Goal: Task Accomplishment & Management: Manage account settings

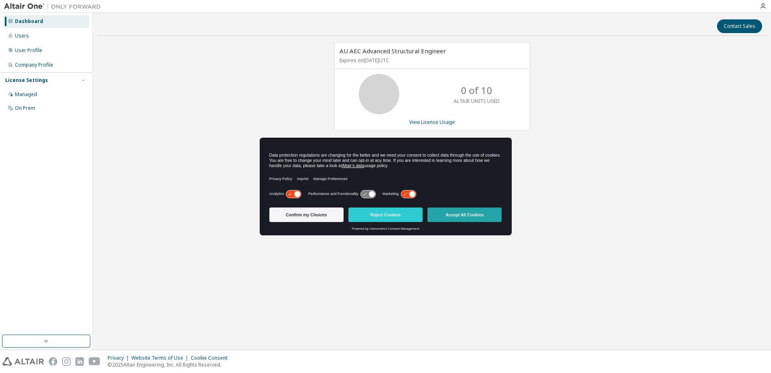
click at [455, 214] on button "Accept All Cookies" at bounding box center [465, 214] width 74 height 15
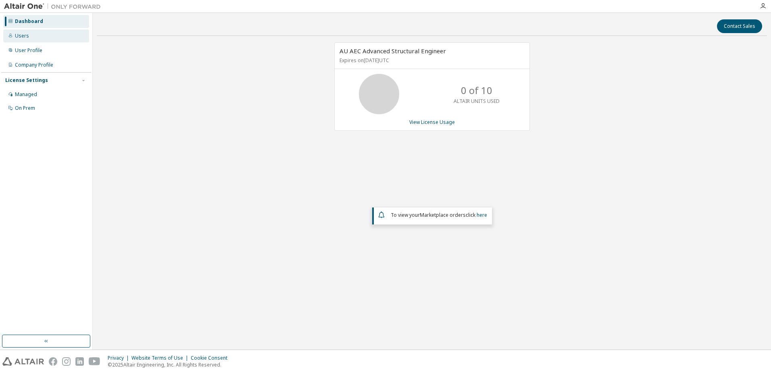
click at [21, 33] on div "Users" at bounding box center [22, 36] width 14 height 6
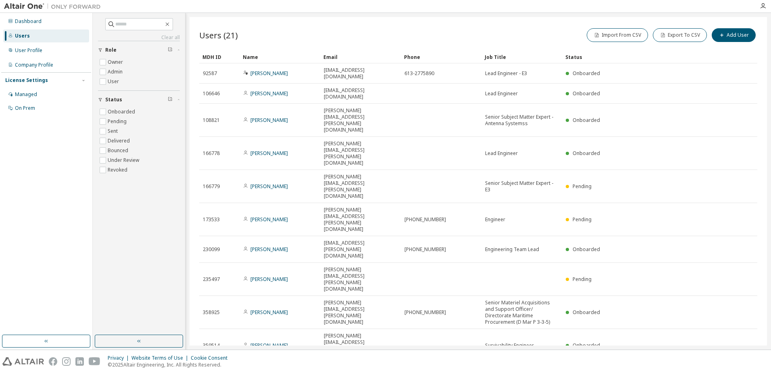
click at [737, 369] on icon "button" at bounding box center [737, 371] width 2 height 4
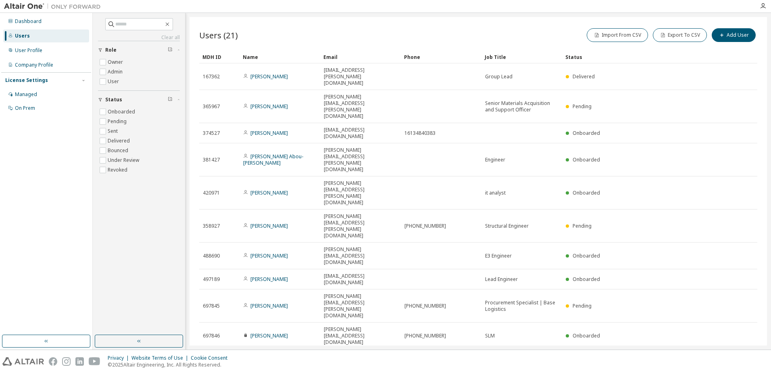
click at [736, 354] on icon "button" at bounding box center [737, 359] width 10 height 10
type input "*"
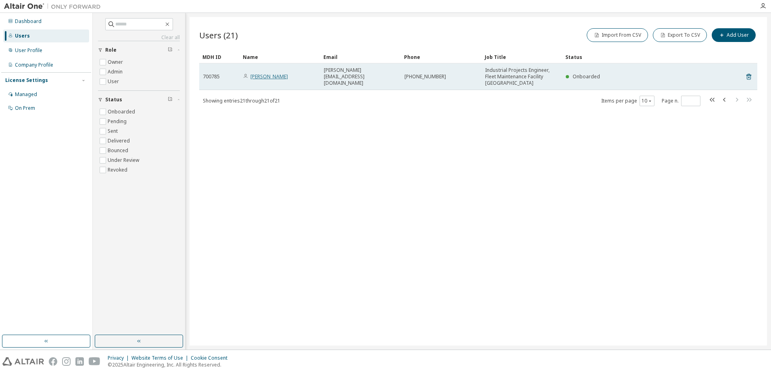
click at [267, 75] on link "Justin Aiyadurai" at bounding box center [269, 76] width 38 height 7
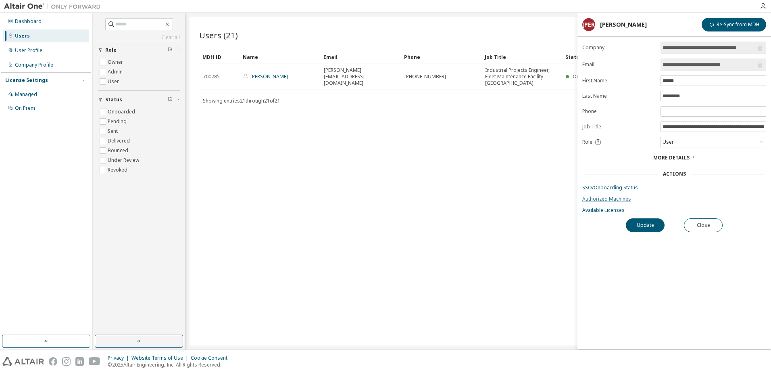
click at [604, 201] on link "Authorized Machines" at bounding box center [674, 199] width 184 height 6
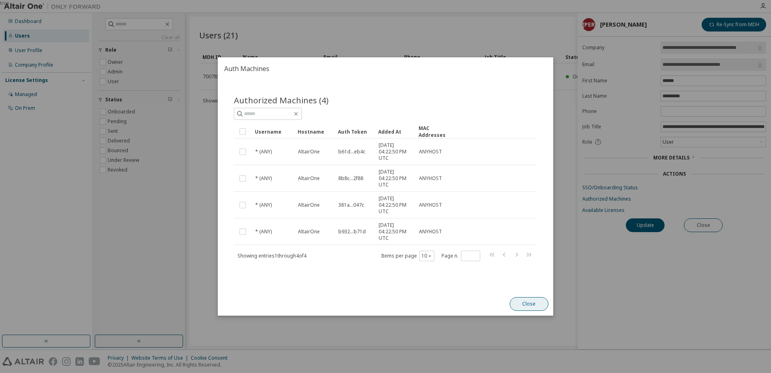
click at [529, 303] on button "Close" at bounding box center [529, 304] width 39 height 14
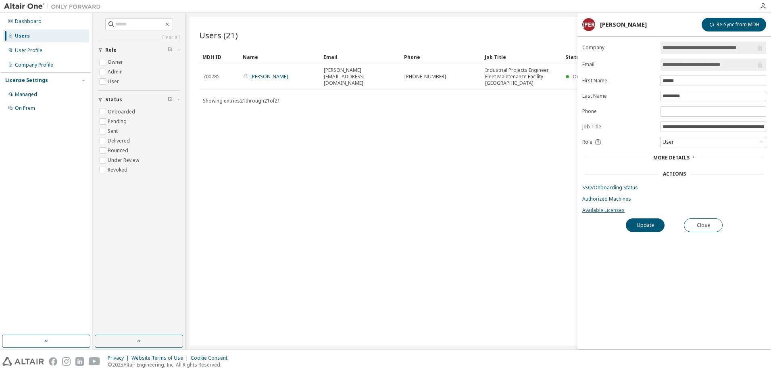
click at [601, 209] on link "Available Licenses" at bounding box center [674, 210] width 184 height 6
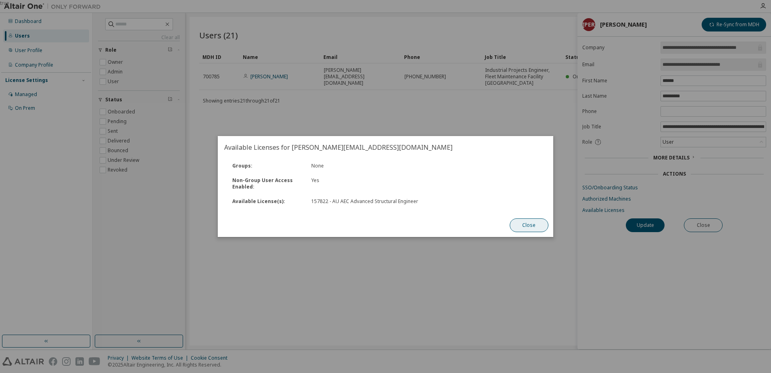
click at [529, 222] on button "Close" at bounding box center [529, 225] width 39 height 14
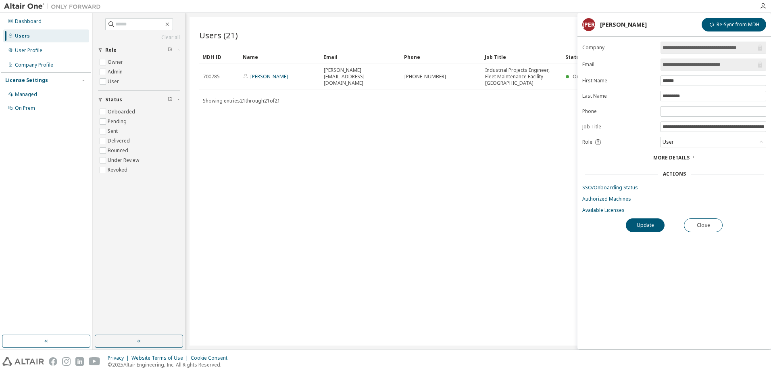
click at [30, 37] on div "Users" at bounding box center [46, 35] width 86 height 13
click at [31, 19] on div "Dashboard" at bounding box center [28, 21] width 27 height 6
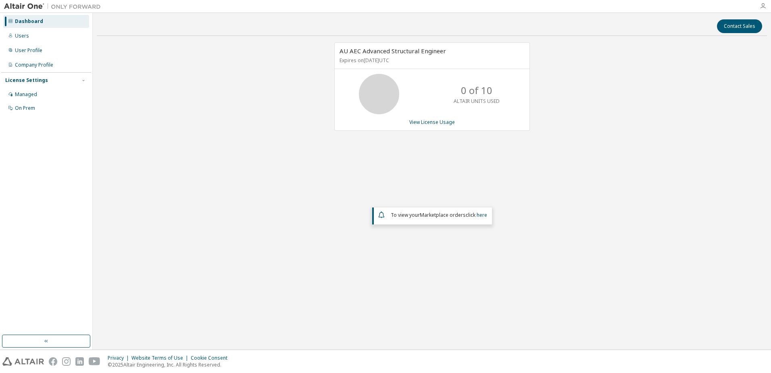
click at [766, 4] on icon "button" at bounding box center [763, 6] width 6 height 6
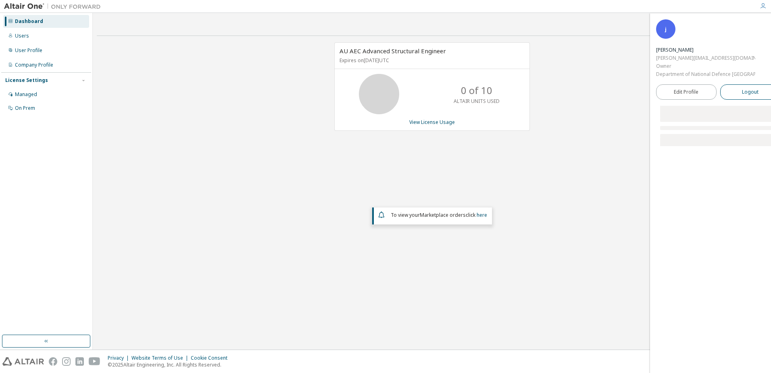
click at [742, 93] on span "Logout" at bounding box center [750, 92] width 17 height 8
